Goal: Task Accomplishment & Management: Use online tool/utility

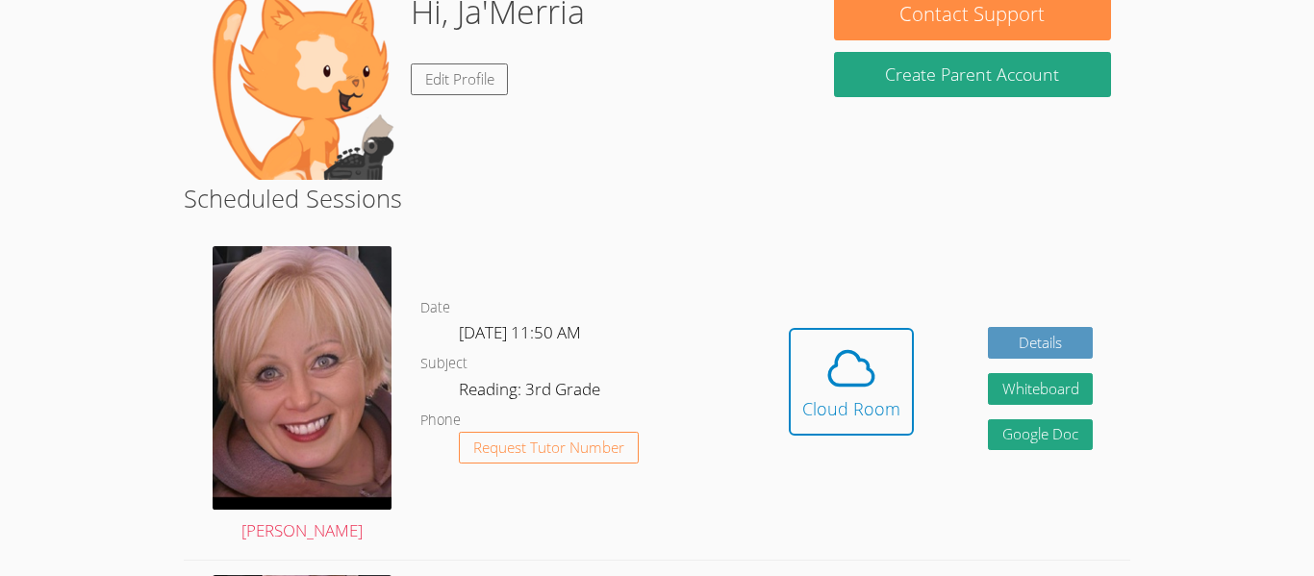
scroll to position [198, 0]
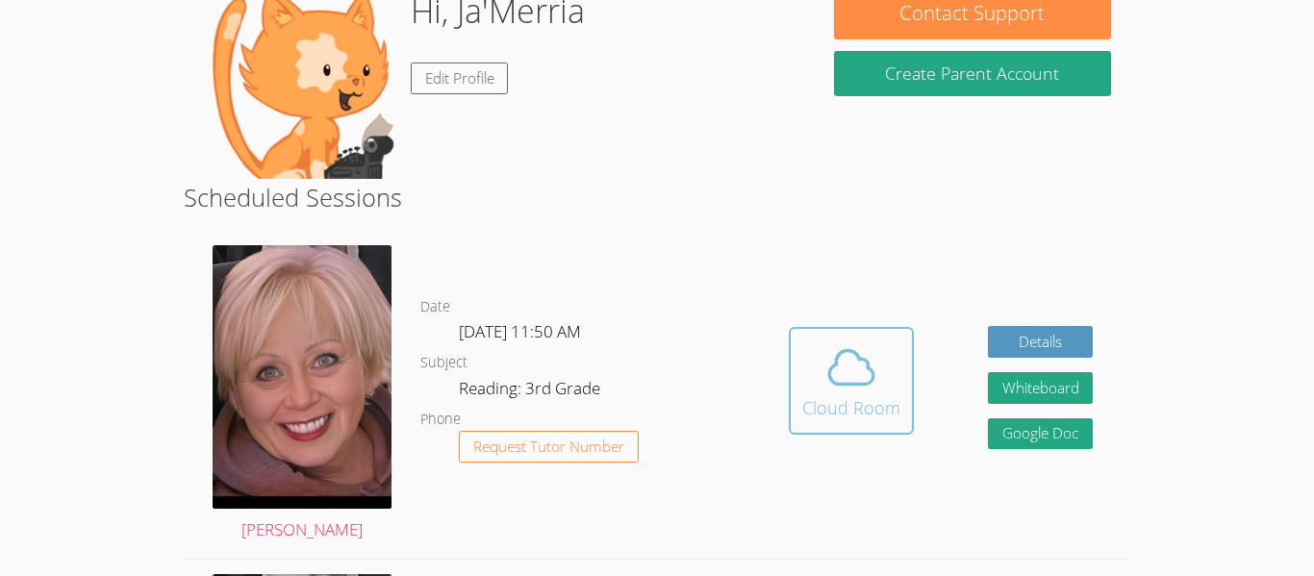
click at [844, 396] on div "Cloud Room" at bounding box center [851, 407] width 98 height 27
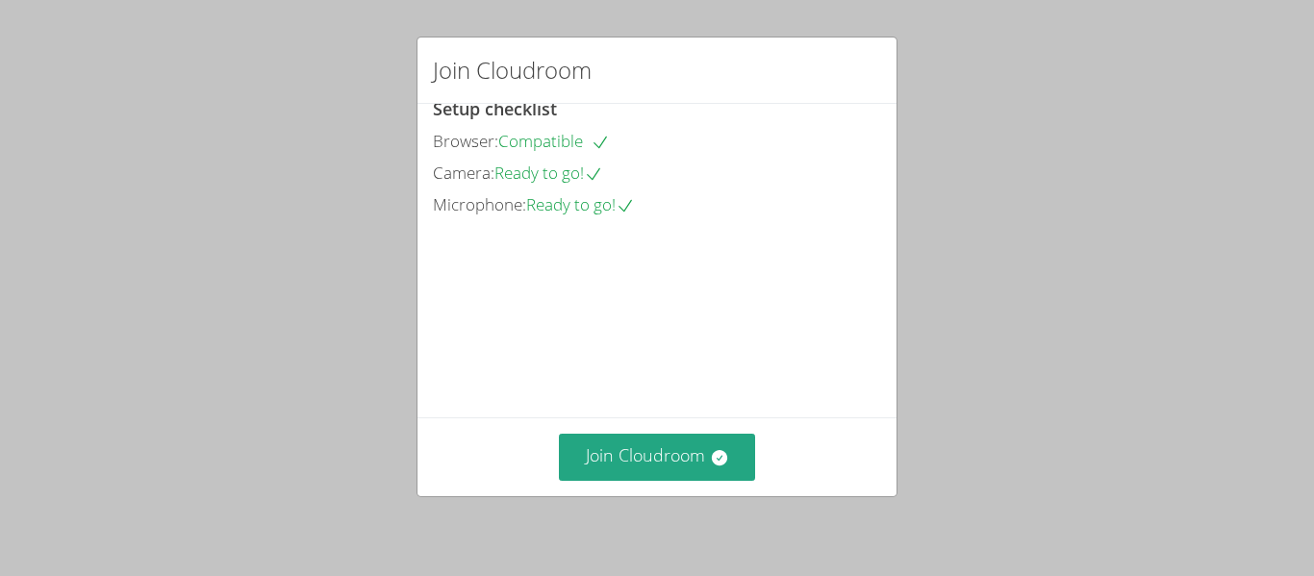
scroll to position [104, 0]
click at [646, 477] on button "Join Cloudroom" at bounding box center [657, 457] width 197 height 47
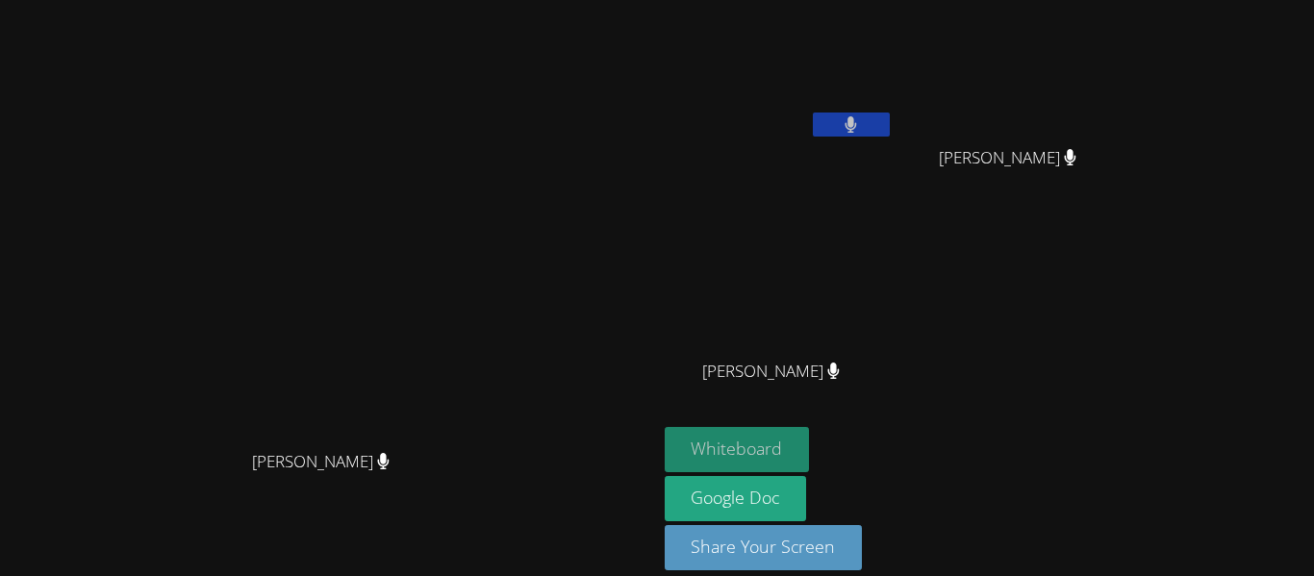
click at [810, 444] on button "Whiteboard" at bounding box center [737, 449] width 145 height 45
